Goal: Navigation & Orientation: Find specific page/section

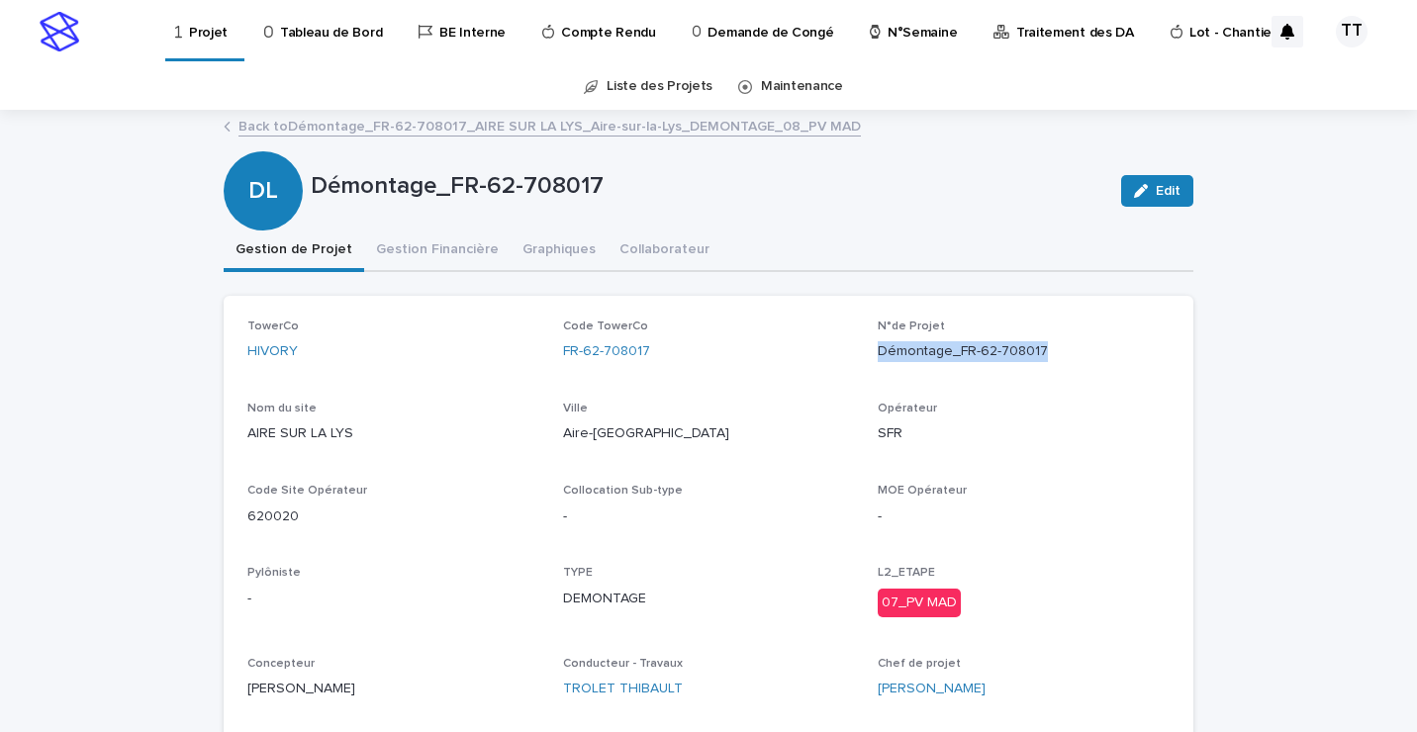
click at [363, 119] on link "Back to Démontage_FR-62-708017_AIRE SUR LA LYS_Aire-sur-la-Lys_DEMONTAGE_08_PV …" at bounding box center [549, 125] width 622 height 23
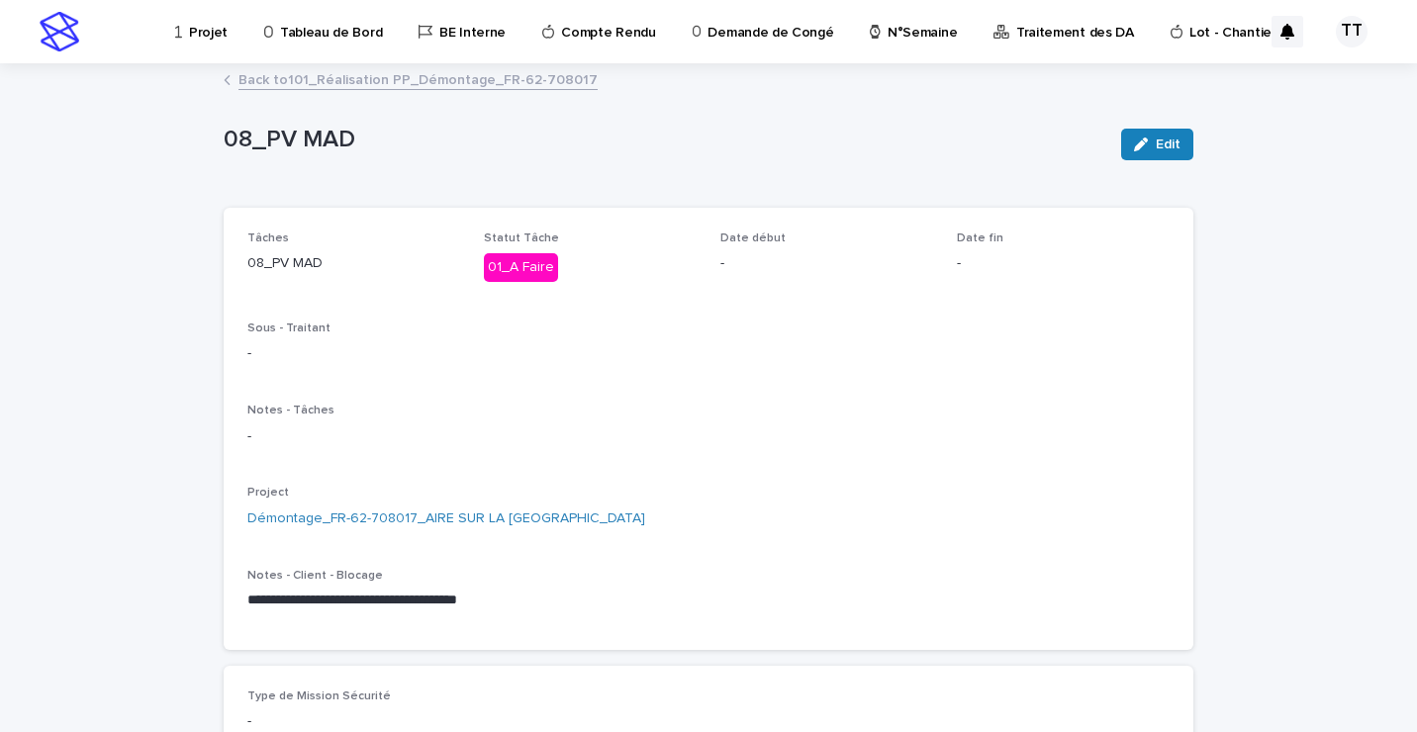
click at [362, 80] on link "Back to 101_Réalisation PP_Démontage_FR-62-708017" at bounding box center [417, 78] width 359 height 23
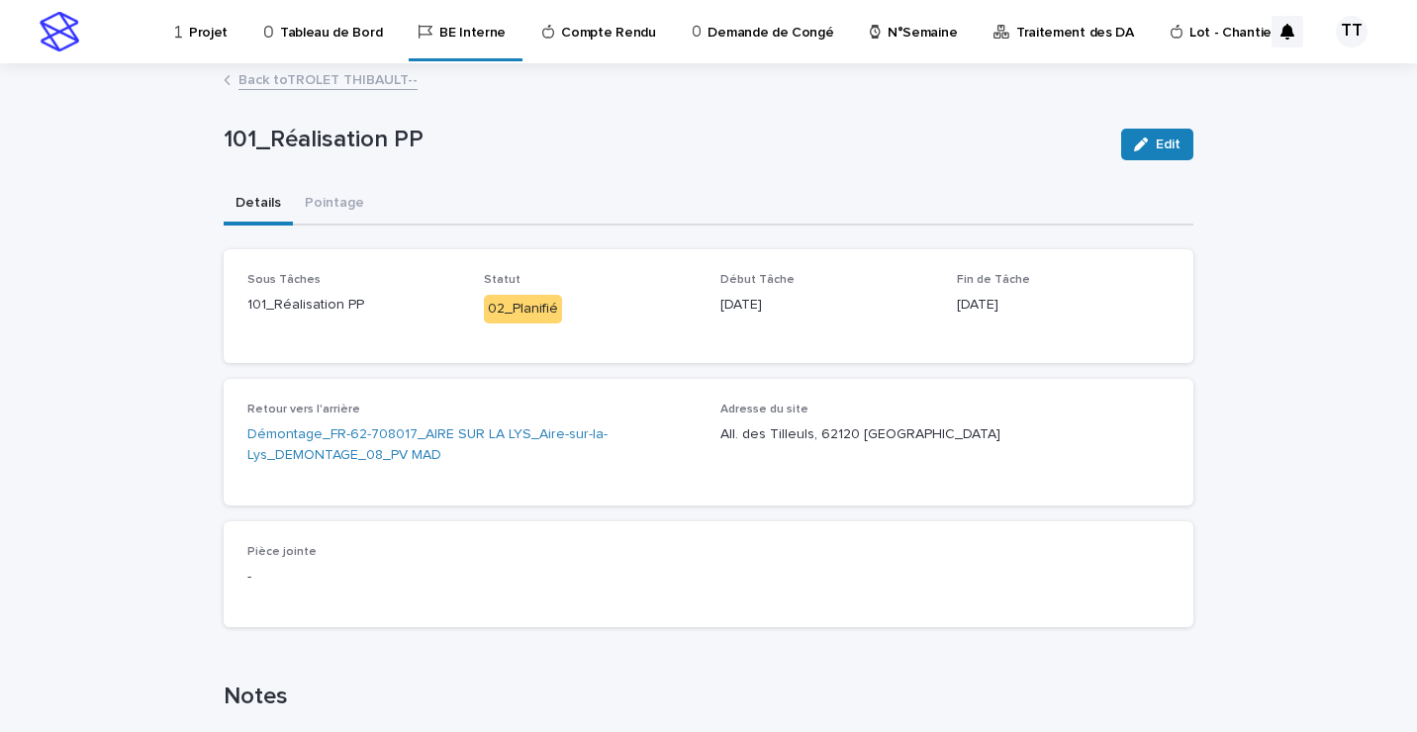
click at [304, 83] on link "Back to TROLET THIBAULT--" at bounding box center [327, 78] width 179 height 23
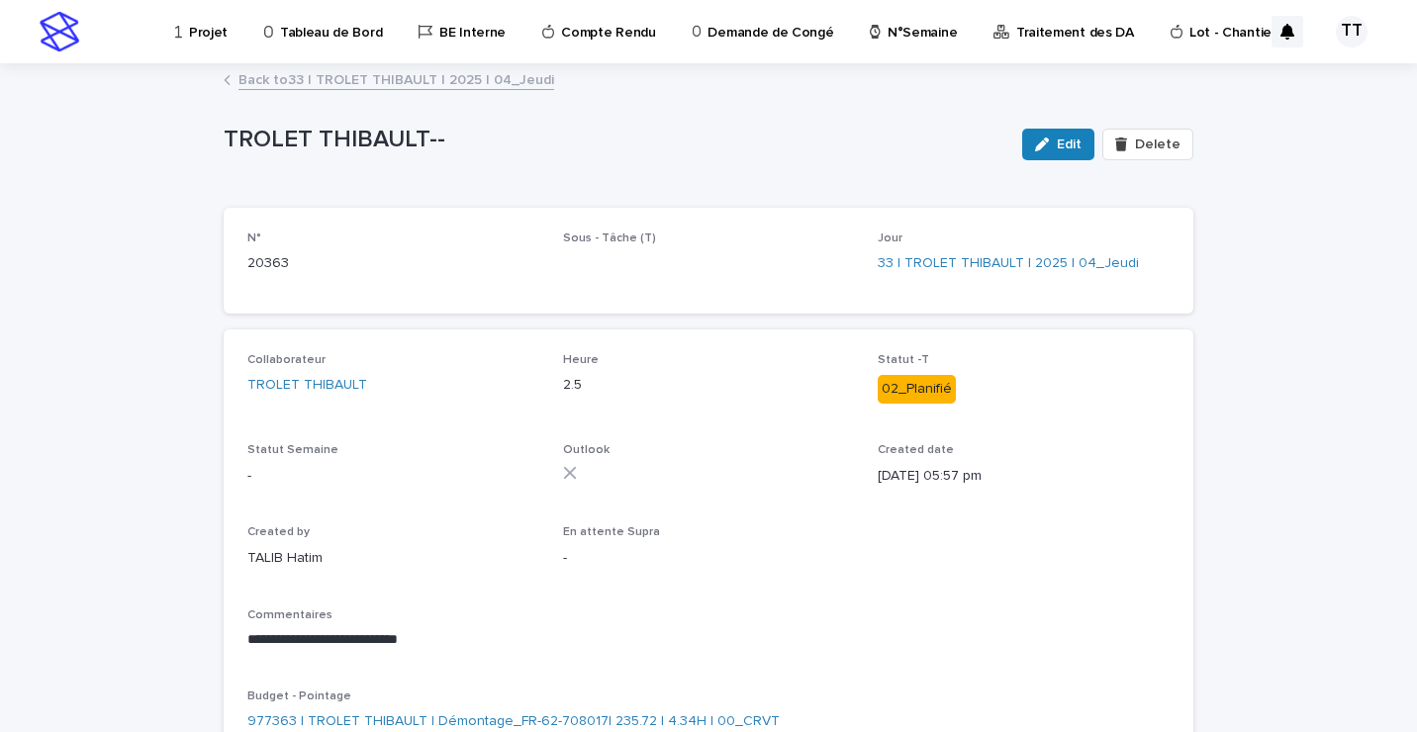
click at [333, 84] on link "Back to 33 | TROLET THIBAULT | 2025 | 04_Jeudi" at bounding box center [396, 78] width 316 height 23
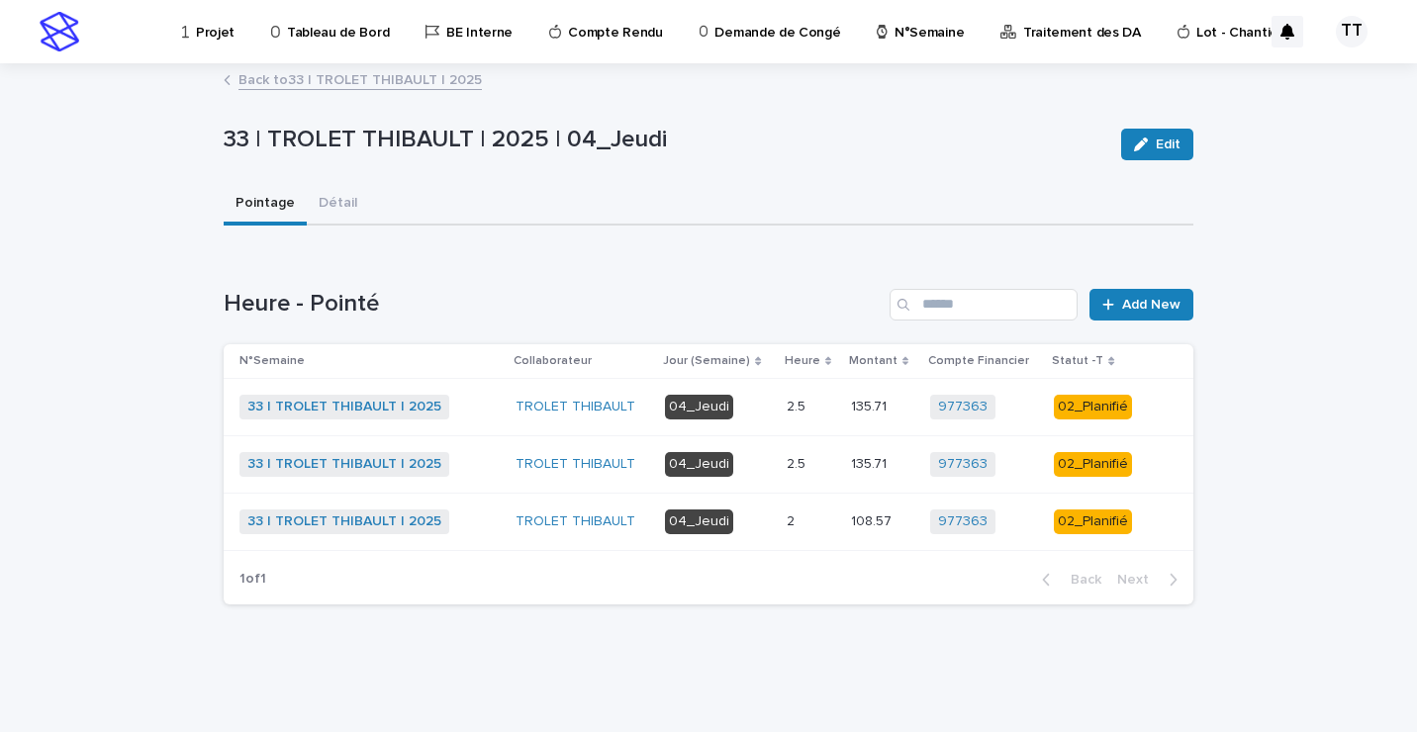
click at [323, 73] on link "Back to 33 | TROLET THIBAULT | 2025" at bounding box center [359, 78] width 243 height 23
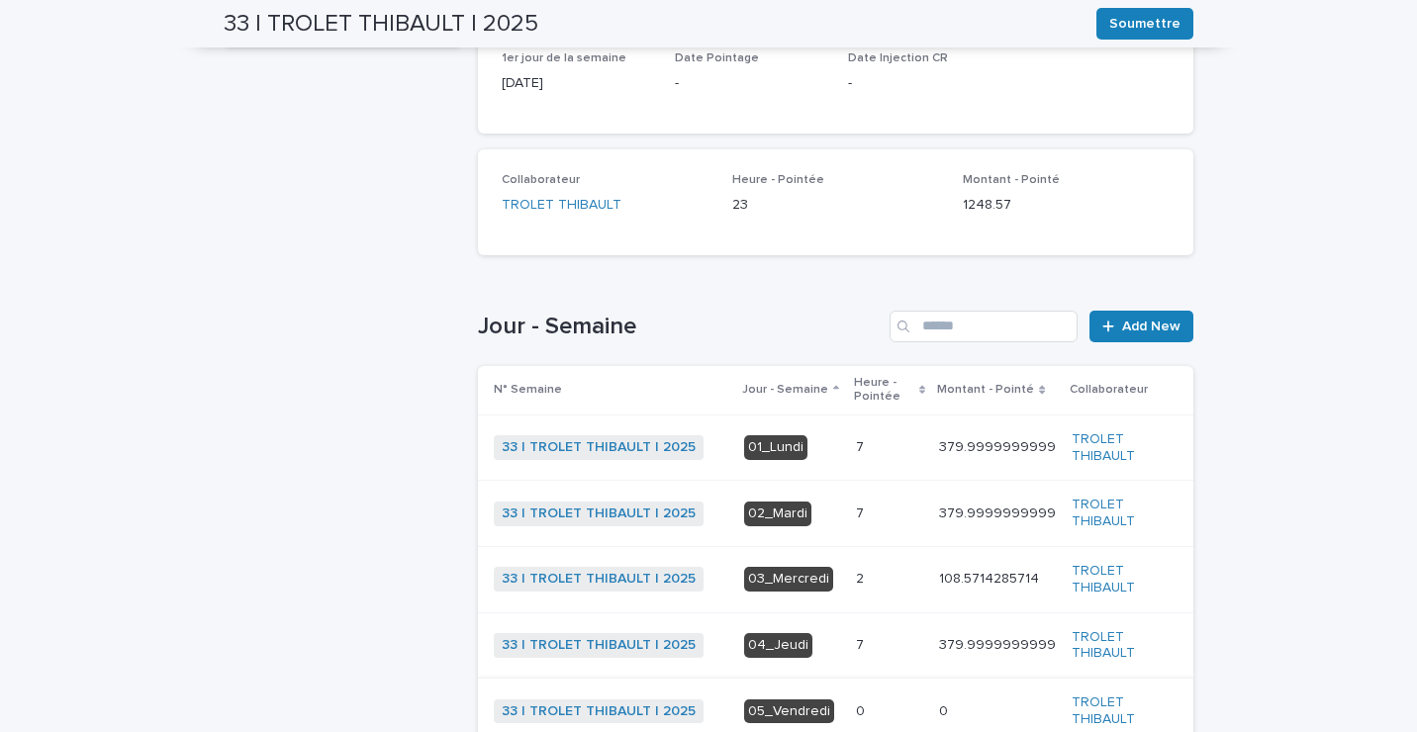
scroll to position [495, 0]
